Goal: Information Seeking & Learning: Learn about a topic

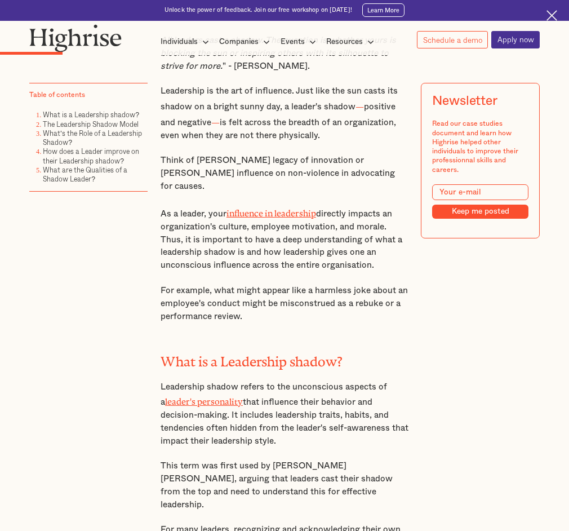
scroll to position [515, 0]
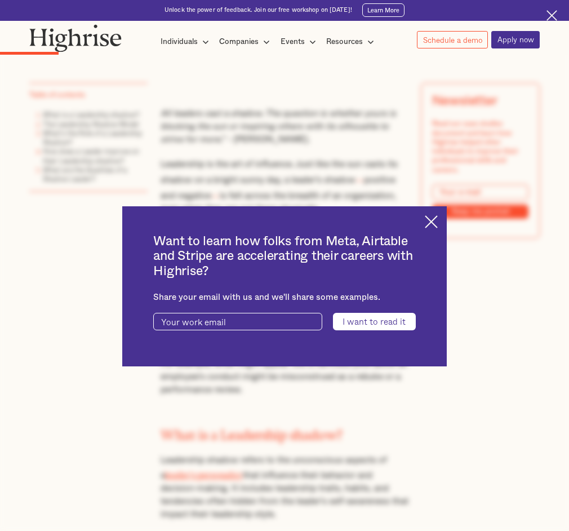
click at [438, 221] on img at bounding box center [431, 221] width 13 height 13
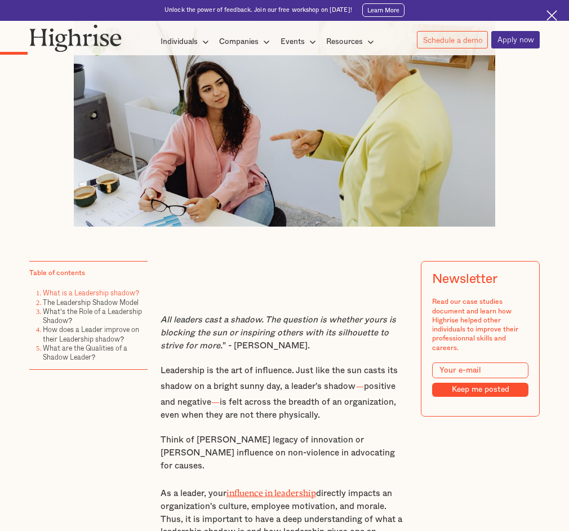
scroll to position [306, 0]
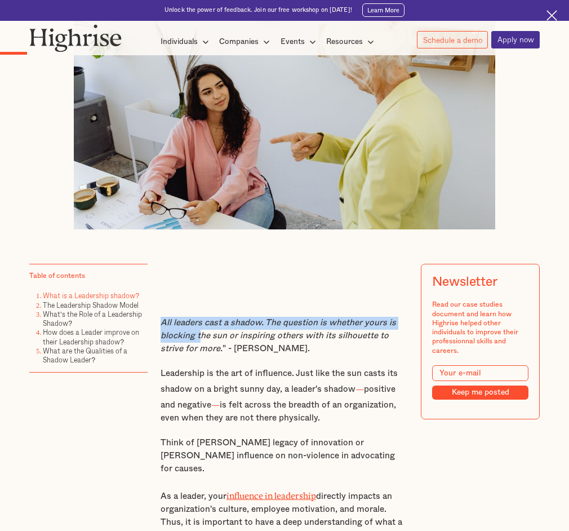
drag, startPoint x: 161, startPoint y: 323, endPoint x: 197, endPoint y: 335, distance: 38.5
click at [197, 335] on p "All leaders cast a shadow. The question is whether yours is blocking the sun or…" at bounding box center [285, 336] width 248 height 39
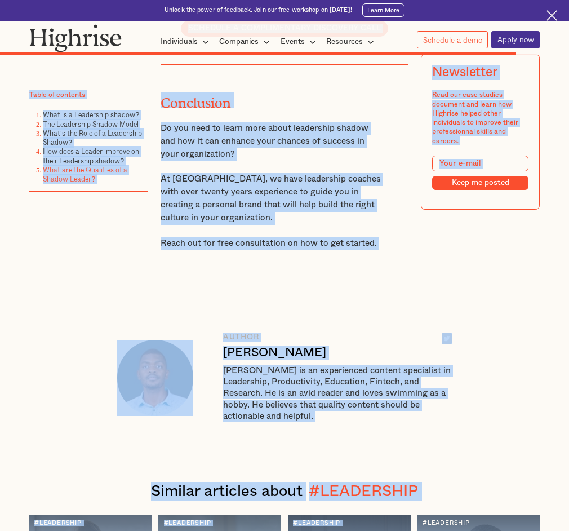
scroll to position [4247, 0]
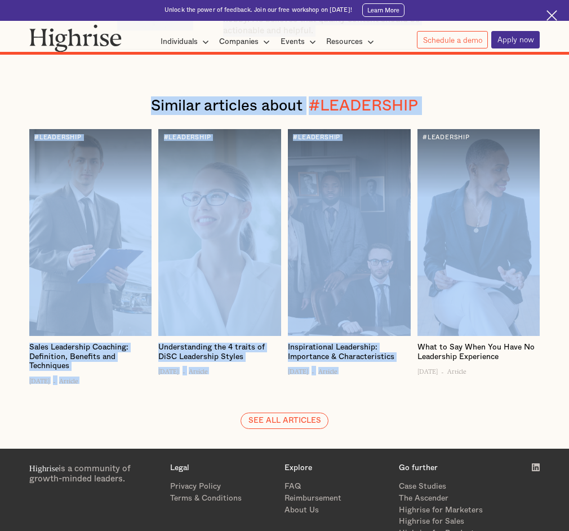
drag, startPoint x: 63, startPoint y: 179, endPoint x: 419, endPoint y: 215, distance: 357.4
copy div "What is Leadership Shadow And How To Improve it? BY Andrew Langat — January 30,…"
